Goal: Transaction & Acquisition: Download file/media

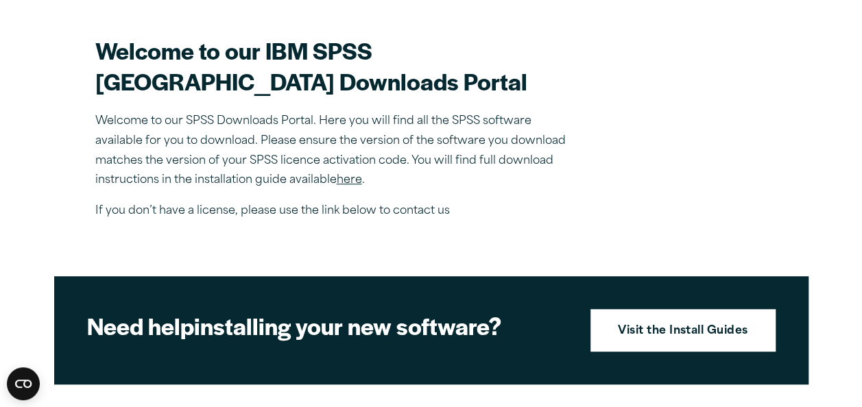
scroll to position [402, 0]
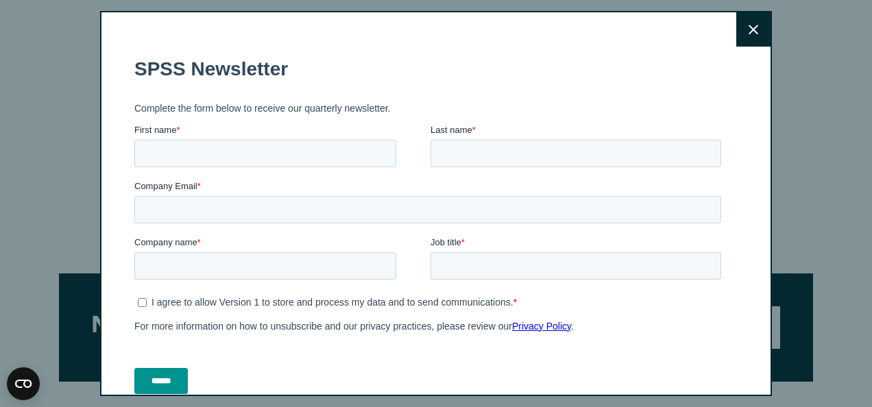
click at [749, 30] on icon at bounding box center [754, 30] width 10 height 10
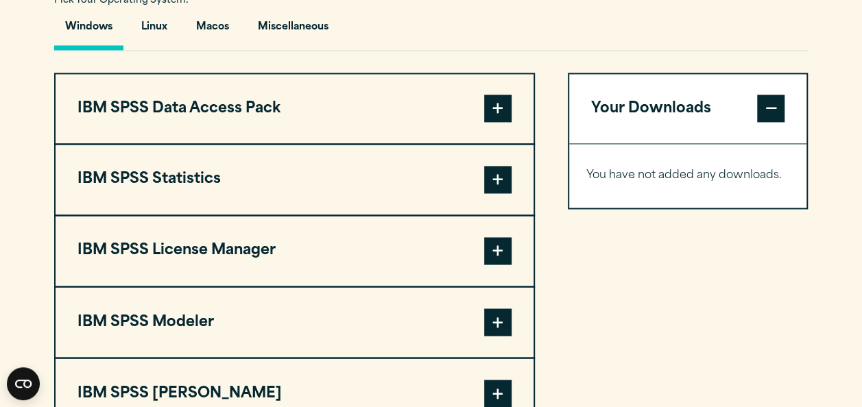
scroll to position [1066, 0]
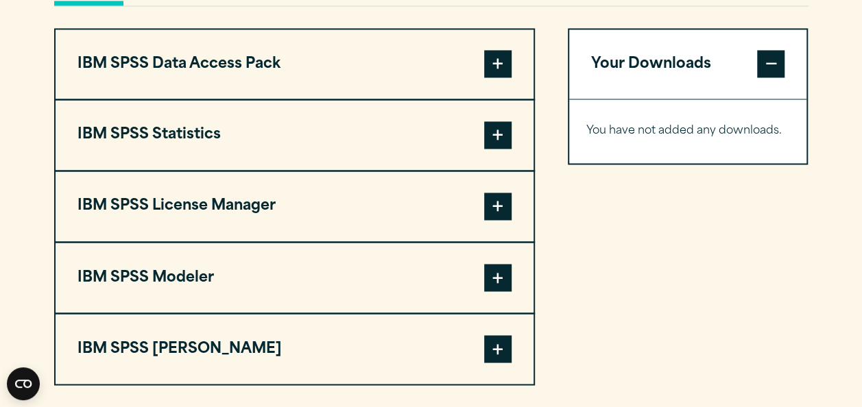
click at [498, 149] on span at bounding box center [497, 134] width 27 height 27
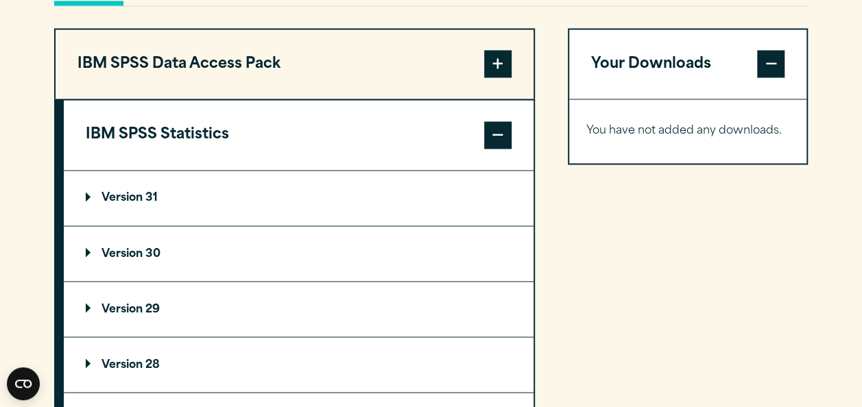
click at [143, 259] on p "Version 30" at bounding box center [123, 253] width 75 height 11
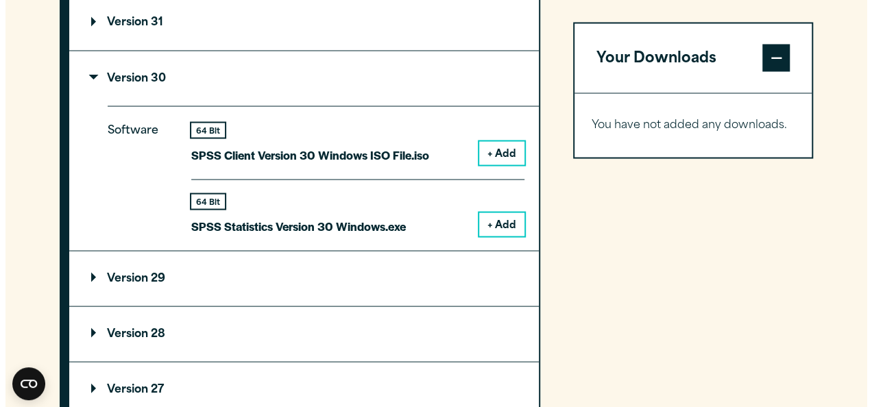
scroll to position [1247, 0]
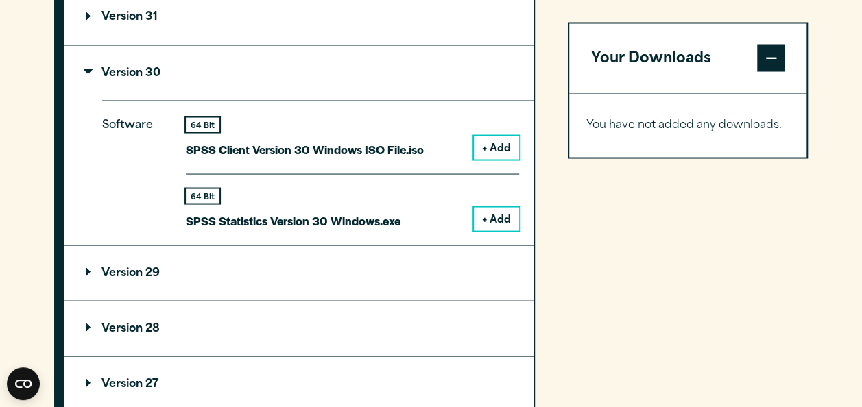
click at [494, 230] on button "+ Add" at bounding box center [496, 218] width 45 height 23
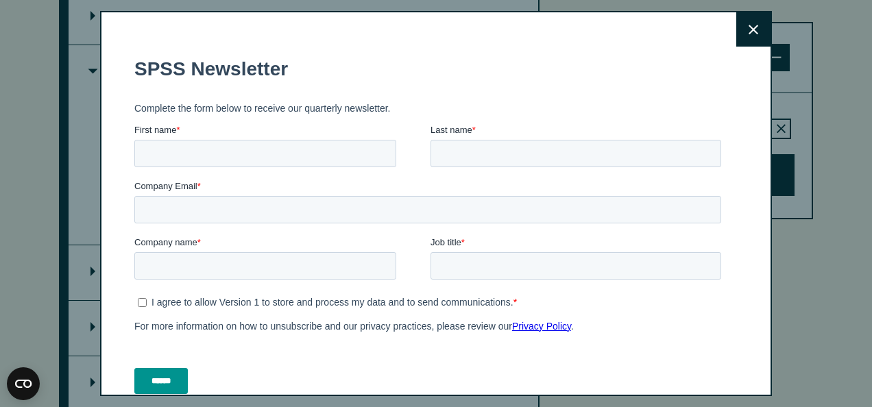
click at [749, 30] on icon at bounding box center [754, 30] width 10 height 10
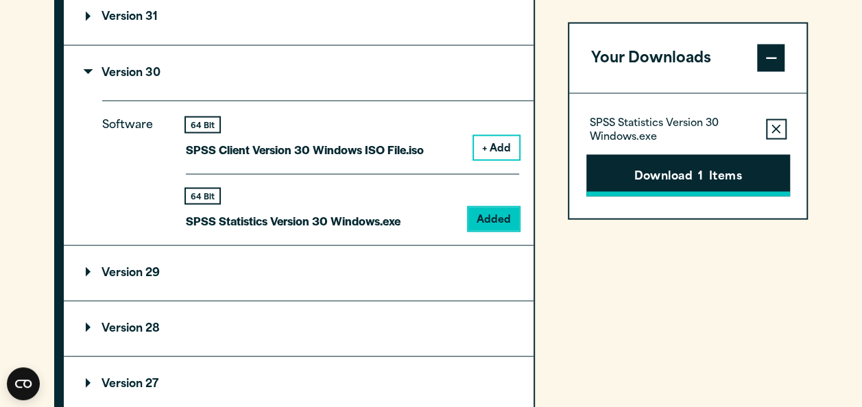
click at [716, 187] on button "Download 1 Items" at bounding box center [688, 175] width 204 height 43
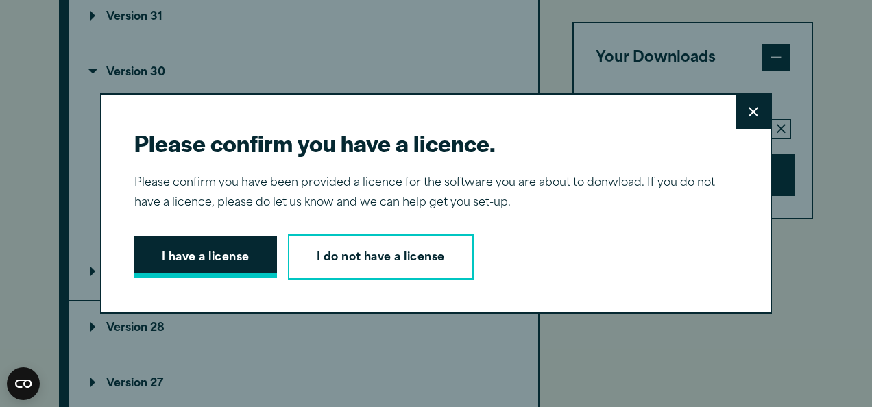
click at [215, 246] on button "I have a license" at bounding box center [205, 257] width 143 height 43
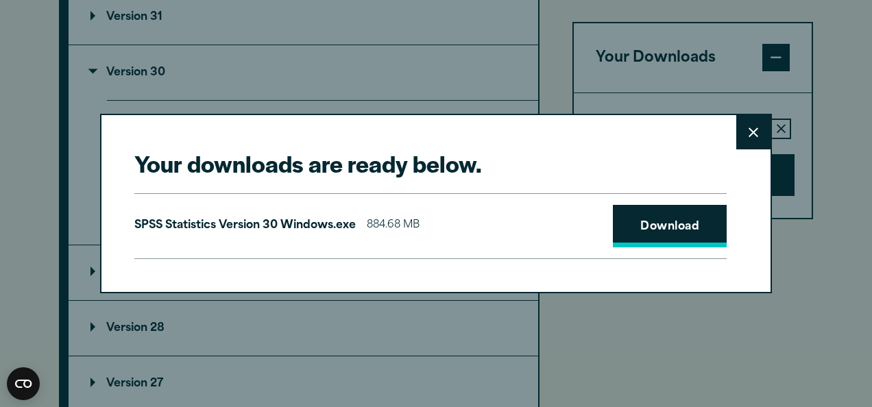
click at [628, 226] on link "Download" at bounding box center [670, 226] width 114 height 43
